Goal: Use online tool/utility: Utilize a website feature to perform a specific function

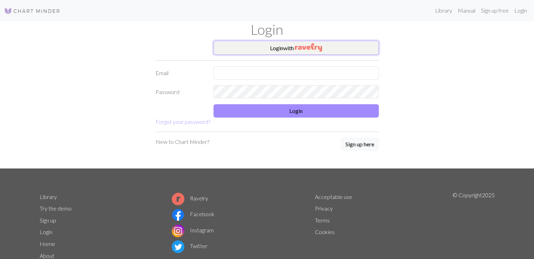
click at [288, 52] on button "Login with" at bounding box center [295, 48] width 165 height 14
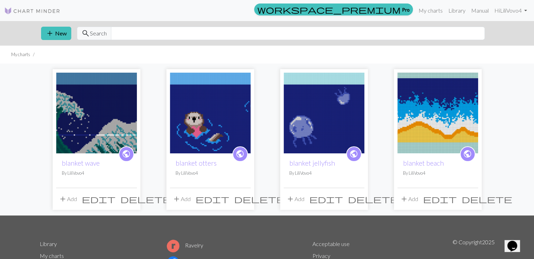
click at [100, 120] on img at bounding box center [96, 113] width 81 height 81
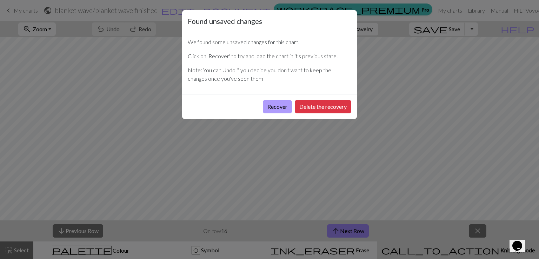
click at [283, 108] on button "Recover" at bounding box center [277, 106] width 29 height 13
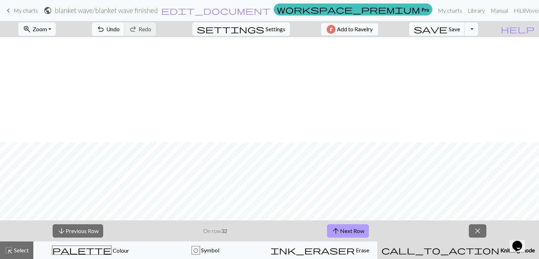
scroll to position [211, 0]
click at [357, 232] on button "arrow_upward Next Row" at bounding box center [348, 230] width 42 height 13
click at [340, 228] on button "arrow_upward Next Row" at bounding box center [348, 230] width 42 height 13
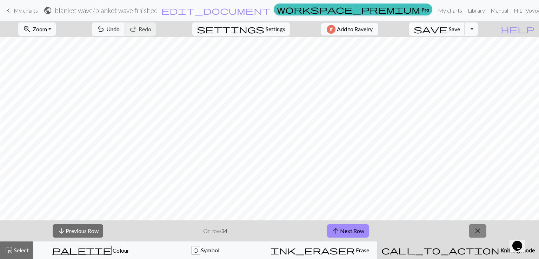
click at [479, 235] on span "close" at bounding box center [477, 231] width 8 height 10
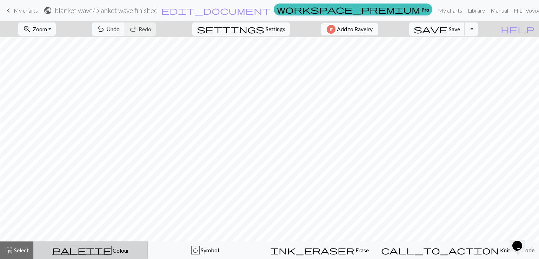
click at [143, 253] on div "palette Colour Colour" at bounding box center [90, 250] width 105 height 9
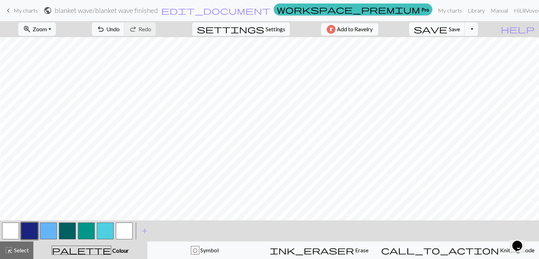
click at [31, 231] on button "button" at bounding box center [29, 231] width 17 height 17
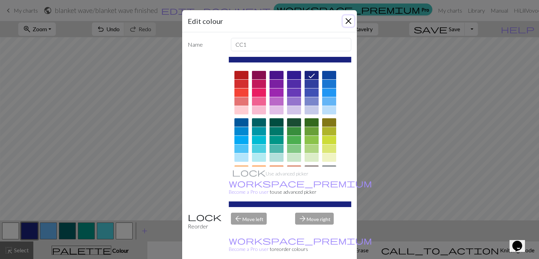
click at [347, 22] on button "Close" at bounding box center [348, 20] width 11 height 11
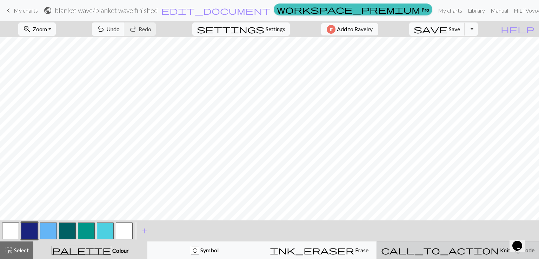
click at [452, 247] on div "call_to_action Knitting mode Knitting mode" at bounding box center [457, 250] width 153 height 8
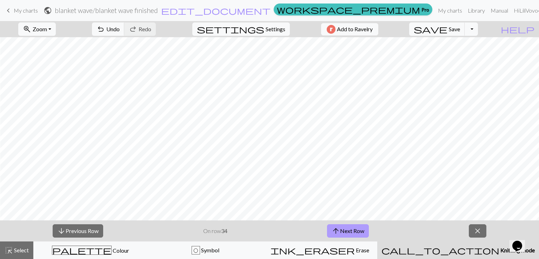
click at [351, 228] on button "arrow_upward Next Row" at bounding box center [348, 230] width 42 height 13
